Goal: Task Accomplishment & Management: Complete application form

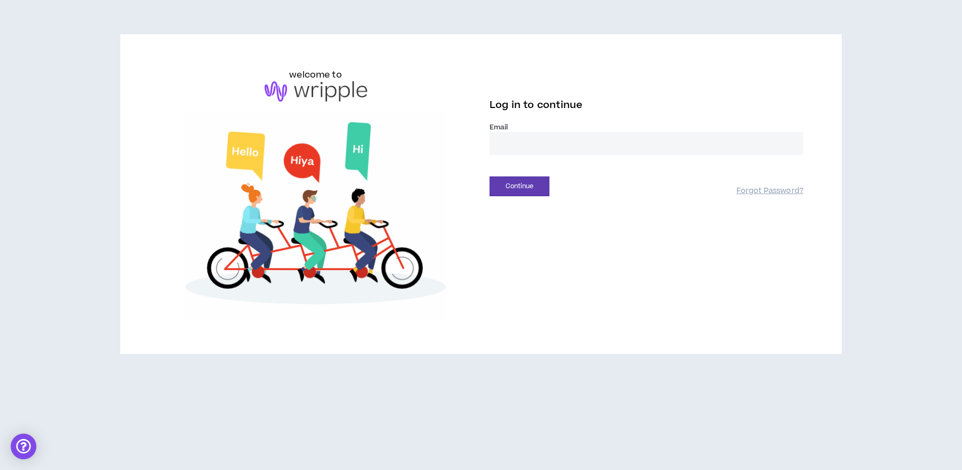
click at [542, 146] on input "email" at bounding box center [647, 143] width 314 height 23
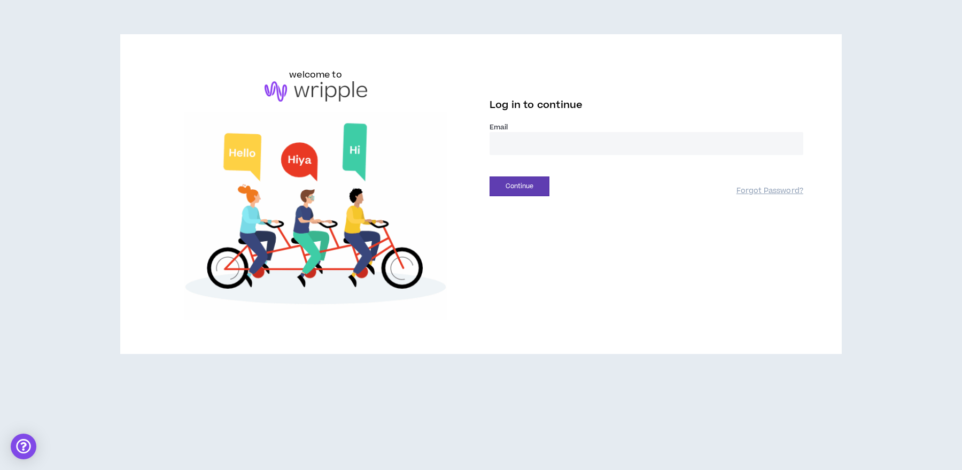
type input "**********"
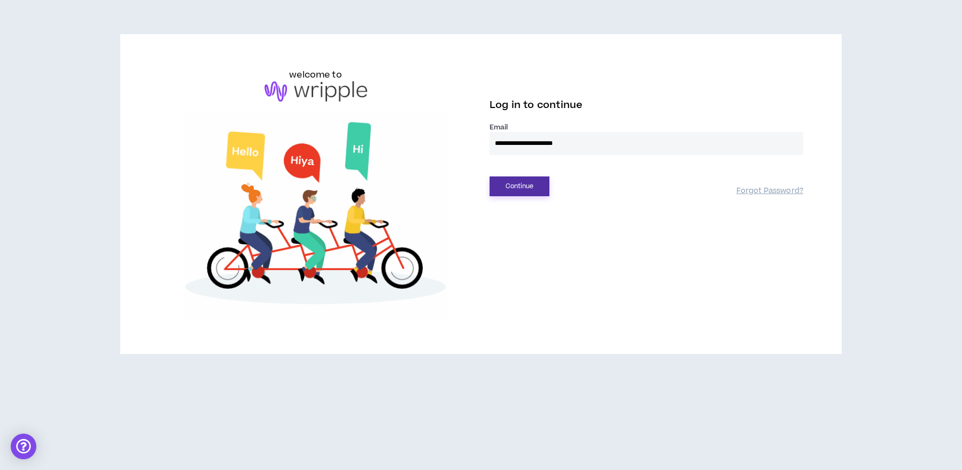
click at [534, 183] on button "Continue" at bounding box center [520, 186] width 60 height 20
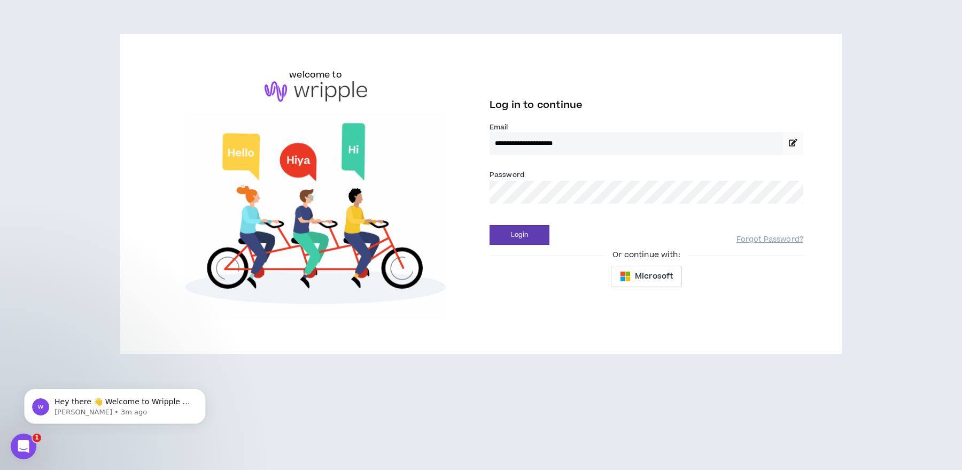
click at [490, 225] on button "Login" at bounding box center [520, 235] width 60 height 20
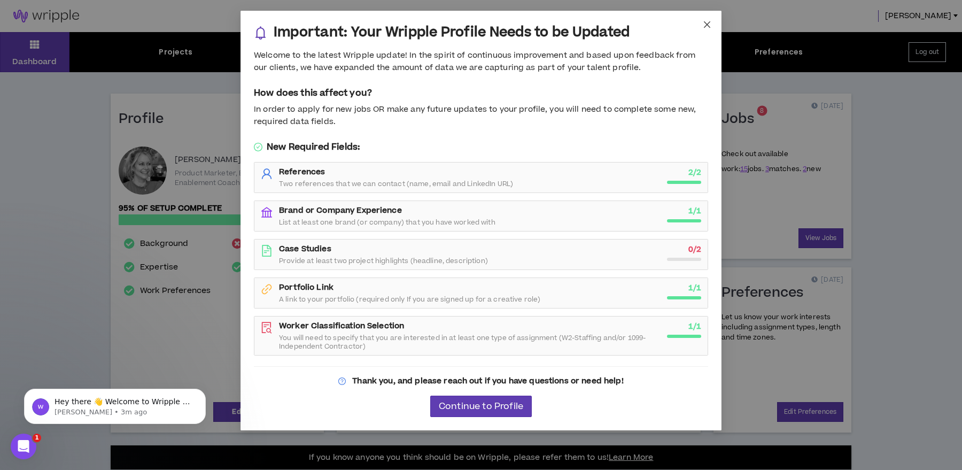
click at [705, 24] on icon "close" at bounding box center [707, 24] width 9 height 9
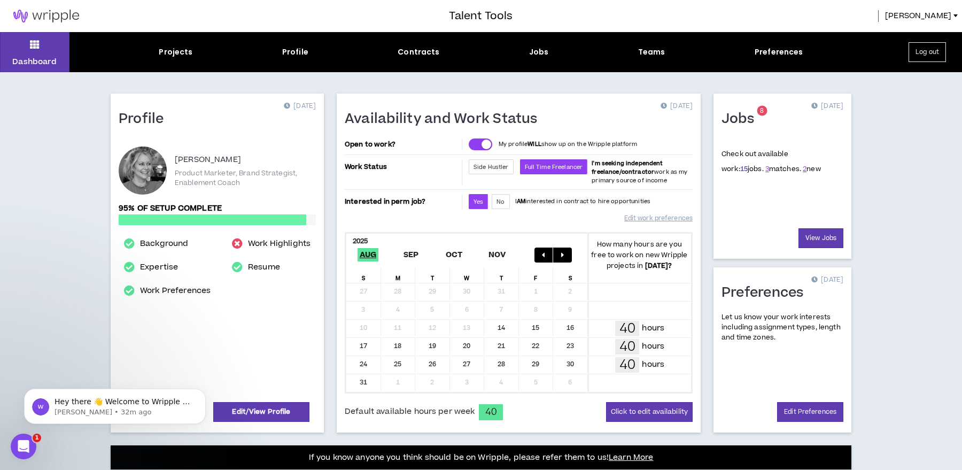
click at [740, 166] on link "15" at bounding box center [743, 169] width 7 height 10
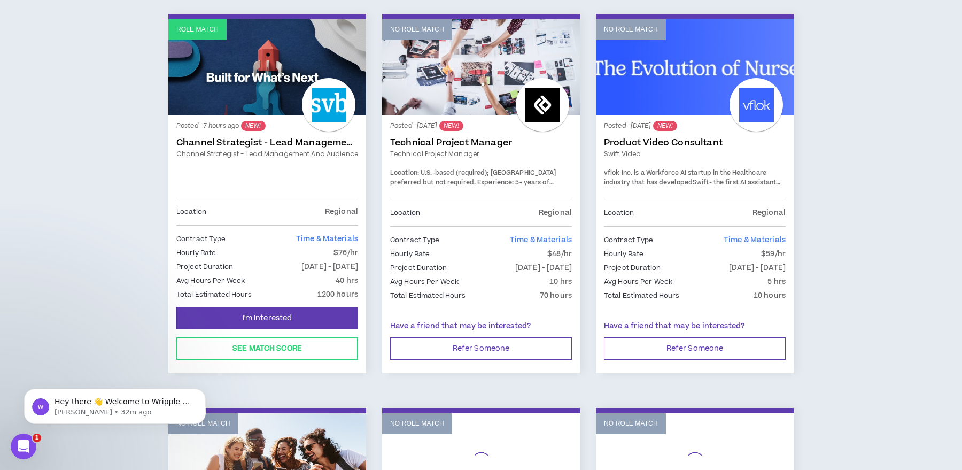
scroll to position [180, 0]
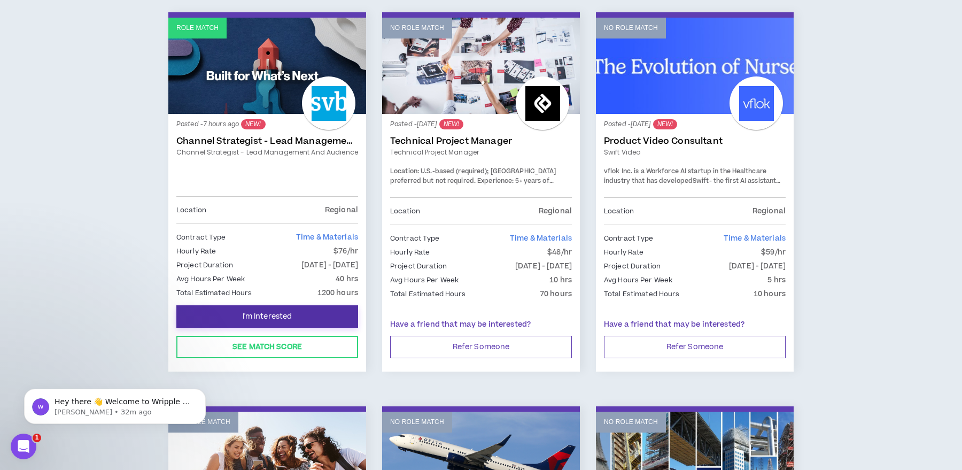
click at [267, 313] on span "I'm Interested" at bounding box center [268, 317] width 50 height 10
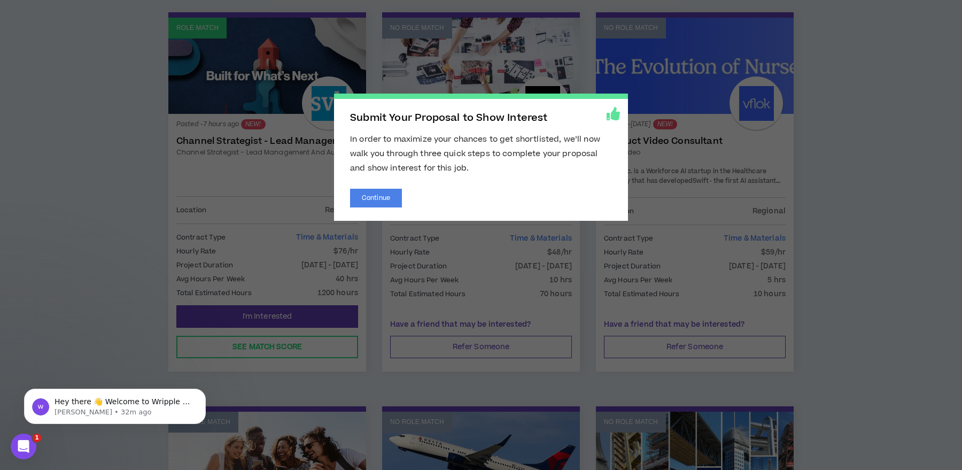
click at [614, 114] on icon at bounding box center [613, 113] width 13 height 13
click at [371, 195] on button "Continue" at bounding box center [376, 198] width 52 height 19
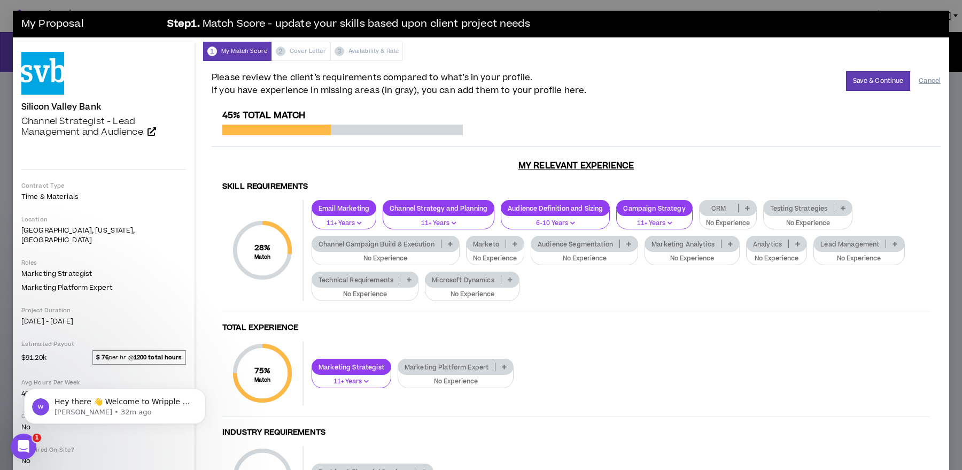
click at [928, 78] on button "Cancel" at bounding box center [930, 81] width 22 height 19
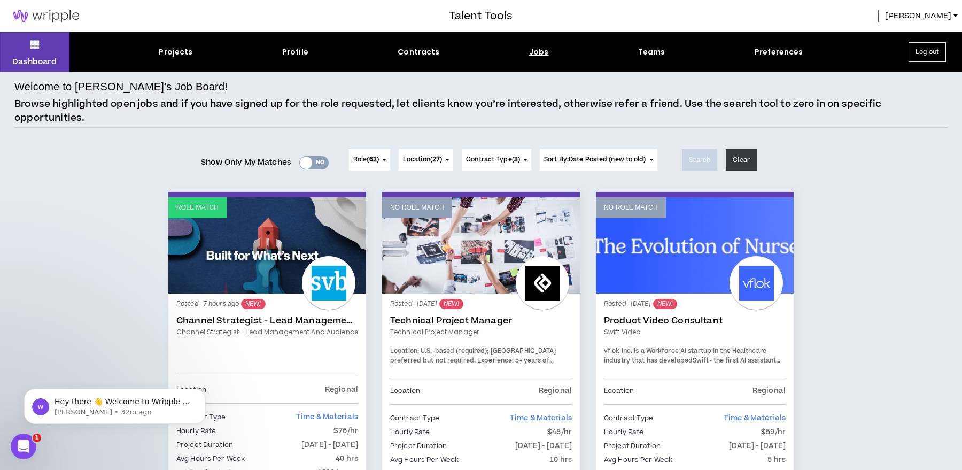
click at [304, 278] on div at bounding box center [328, 282] width 53 height 53
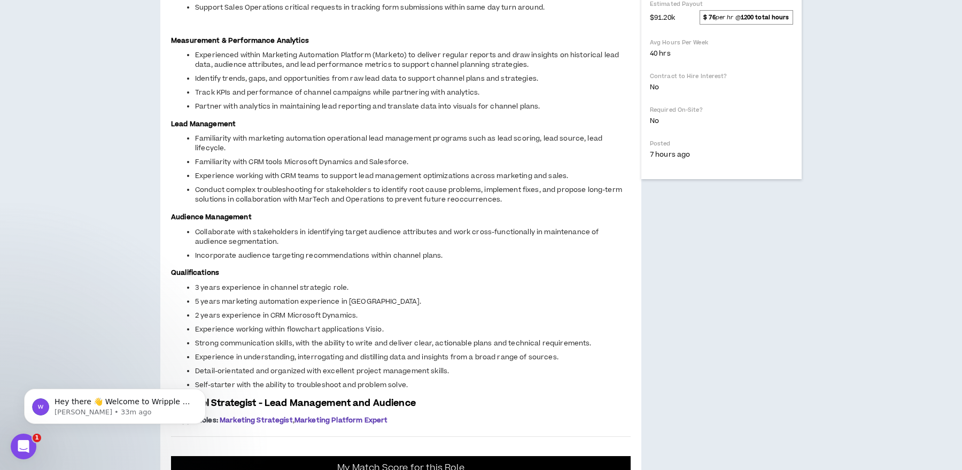
scroll to position [436, 0]
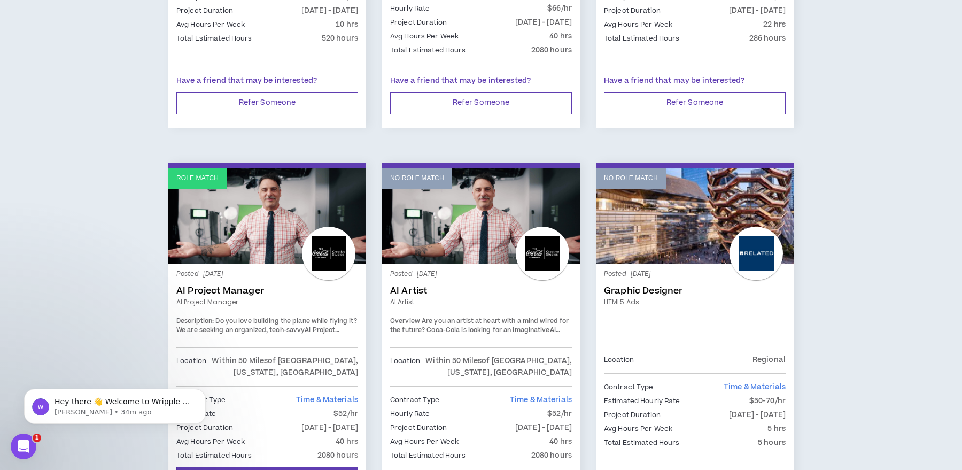
scroll to position [1645, 0]
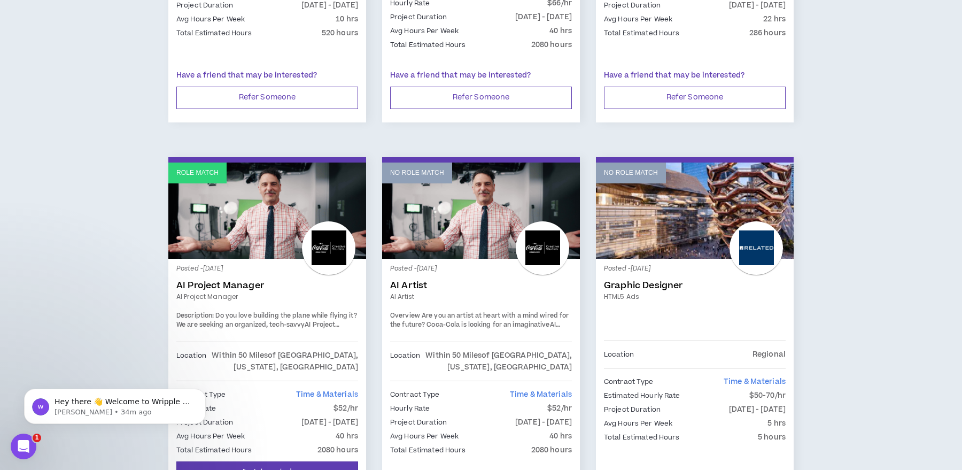
click at [304, 264] on p "Posted - [DATE]" at bounding box center [267, 269] width 182 height 10
click at [338, 221] on div at bounding box center [328, 247] width 53 height 53
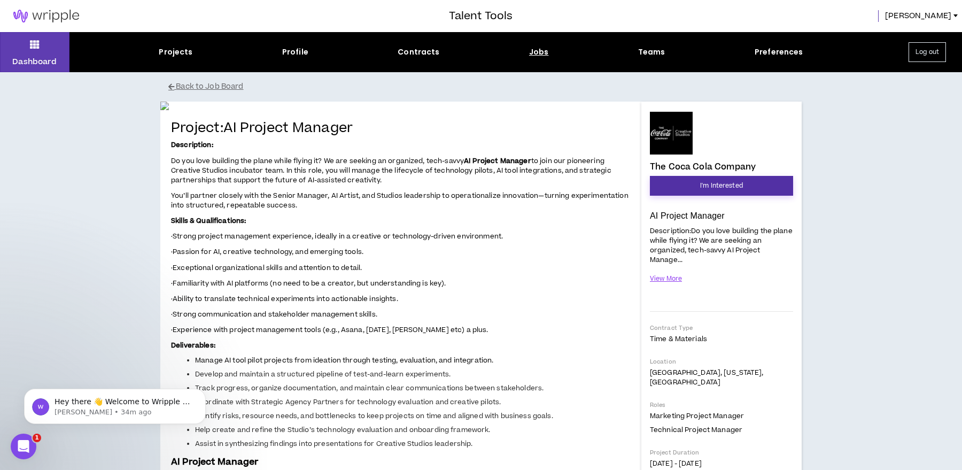
click at [733, 187] on span "I'm Interested" at bounding box center [721, 186] width 43 height 10
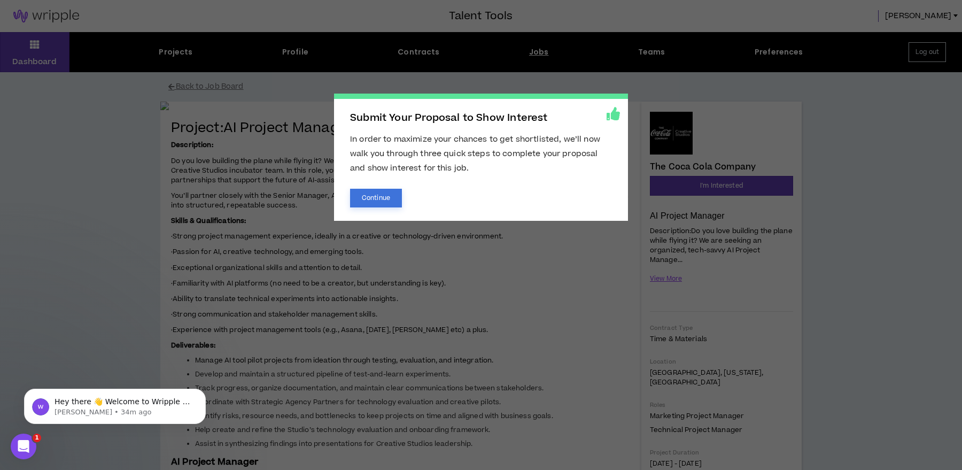
click at [382, 200] on button "Continue" at bounding box center [376, 198] width 52 height 19
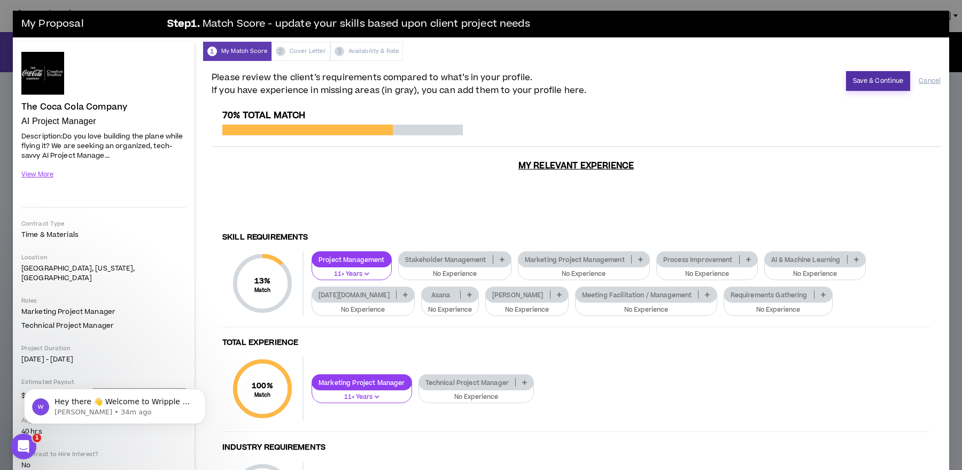
click at [881, 77] on button "Save & Continue" at bounding box center [878, 81] width 65 height 20
